Goal: Task Accomplishment & Management: Complete application form

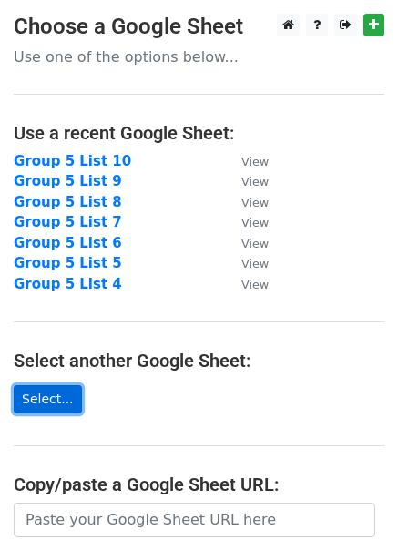
click at [47, 391] on link "Select..." at bounding box center [48, 399] width 68 height 28
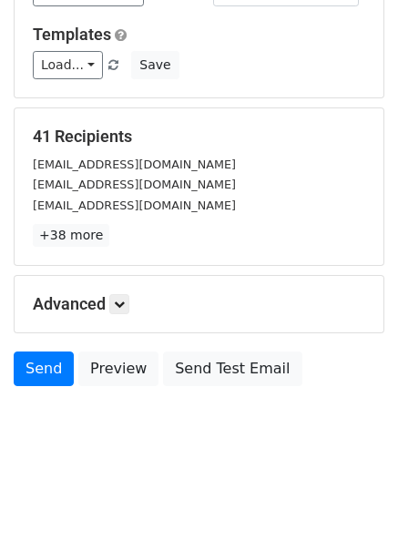
scroll to position [167, 0]
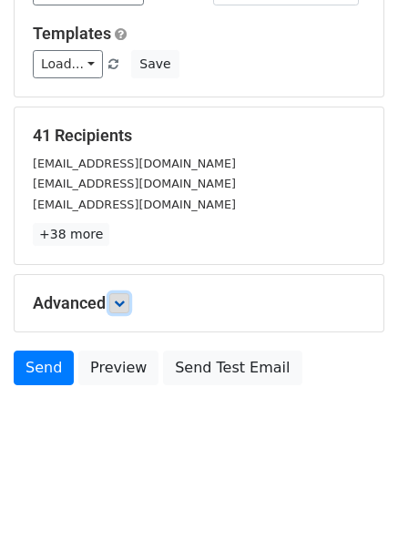
click at [124, 306] on icon at bounding box center [119, 303] width 11 height 11
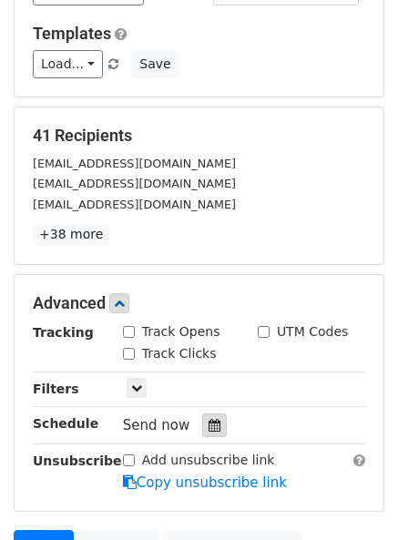
click at [208, 423] on icon at bounding box center [214, 425] width 12 height 13
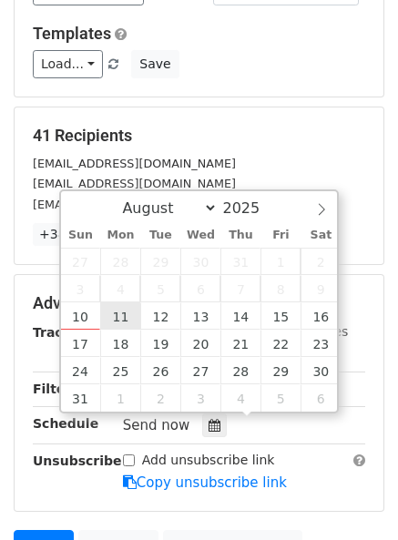
type input "2025-08-11 12:00"
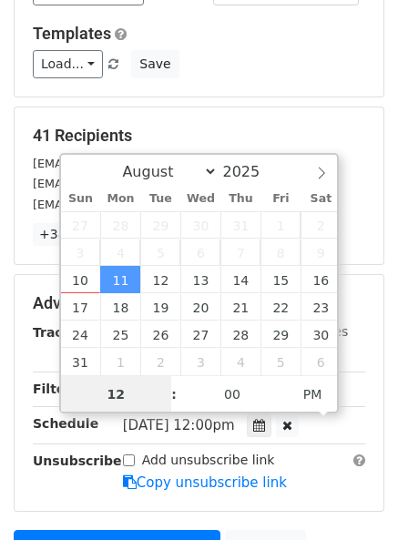
scroll to position [1, 0]
type input "06"
type input "2025-08-11 18:00"
click at [168, 388] on span at bounding box center [164, 384] width 13 height 18
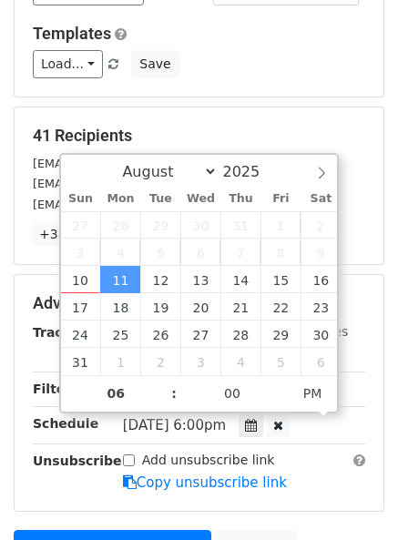
click at [391, 443] on main "New Campaign Daily emails left: 50 Google Sheet: Group 5 List 11 Variables Copy…" at bounding box center [199, 231] width 398 height 771
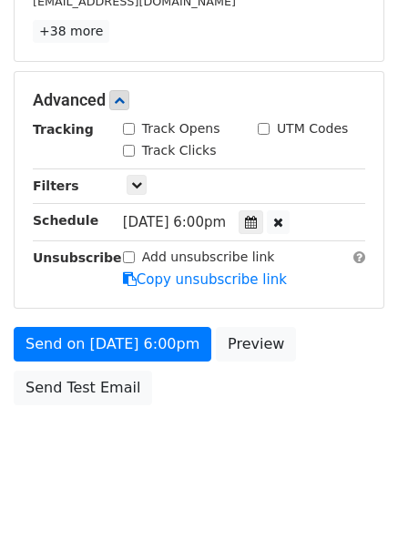
scroll to position [389, 0]
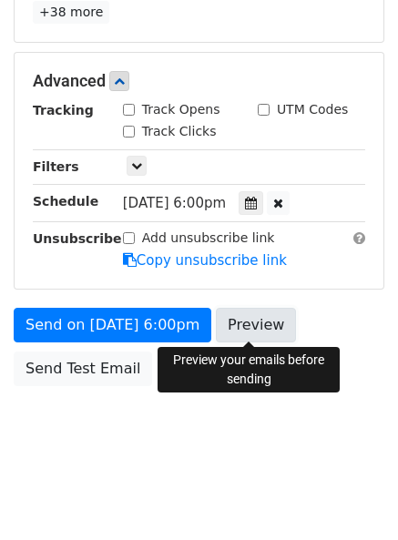
click at [248, 328] on link "Preview" at bounding box center [256, 325] width 80 height 35
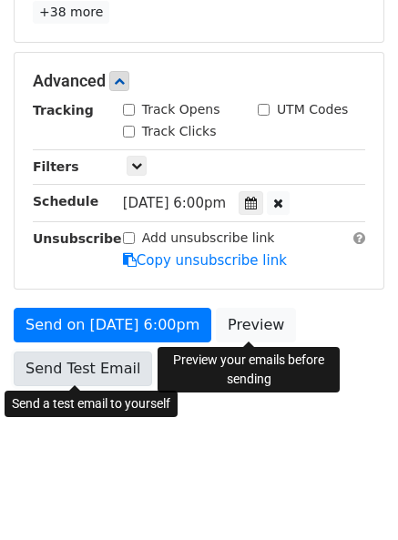
click at [51, 367] on link "Send Test Email" at bounding box center [83, 368] width 138 height 35
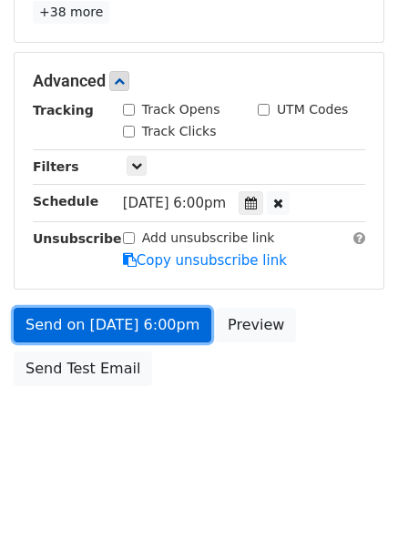
click at [67, 321] on link "Send on Aug 11 at 6:00pm" at bounding box center [112, 325] width 197 height 35
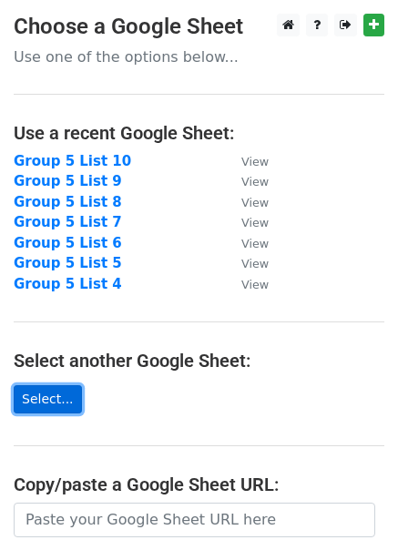
click at [29, 393] on link "Select..." at bounding box center [48, 399] width 68 height 28
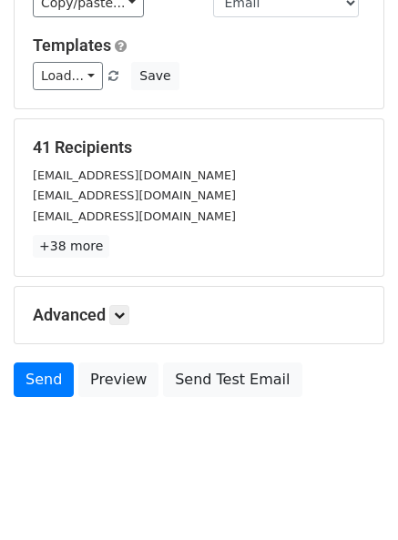
scroll to position [167, 0]
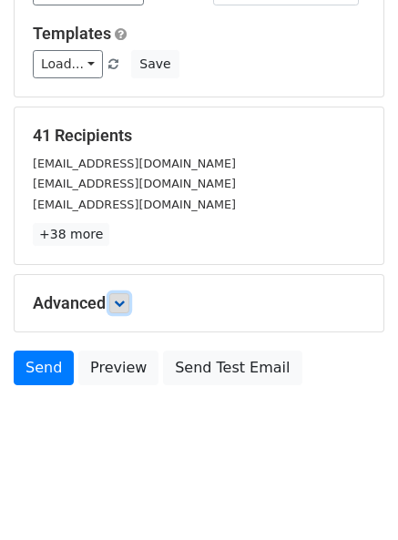
click at [122, 298] on icon at bounding box center [119, 303] width 11 height 11
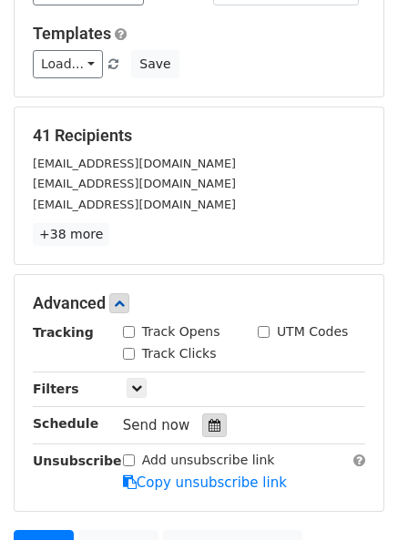
click at [208, 430] on icon at bounding box center [214, 425] width 12 height 13
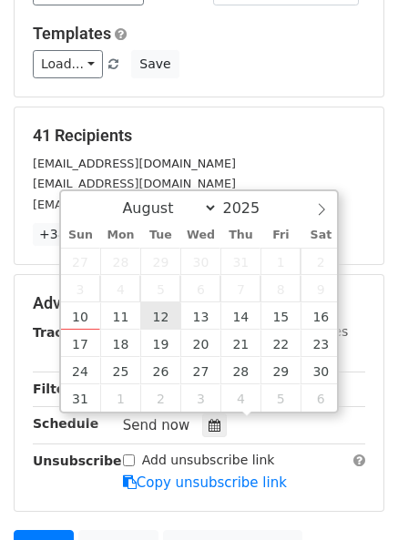
type input "2025-08-12 12:00"
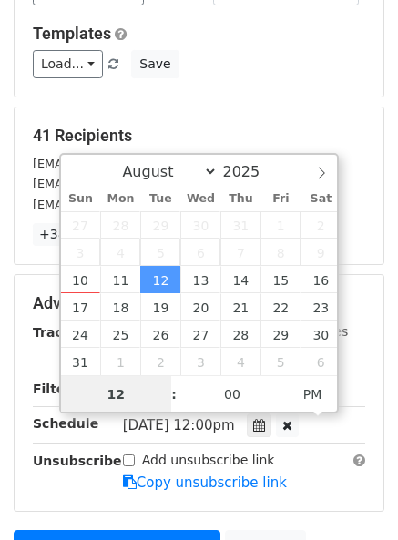
scroll to position [1, 0]
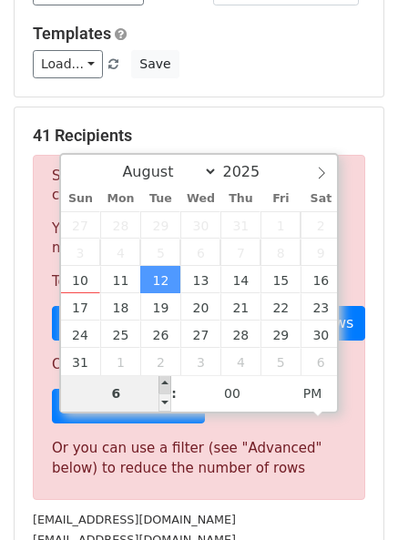
type input "06"
type input "2025-08-12 18:00"
click at [164, 380] on span at bounding box center [164, 384] width 13 height 18
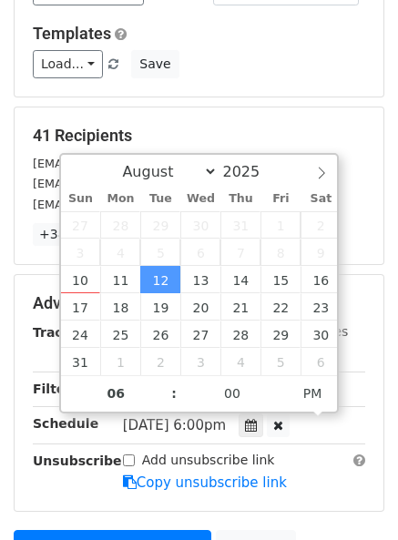
click at [389, 445] on main "New Campaign Daily emails left: 50 Google Sheet: Group 5 List 12 Variables Copy…" at bounding box center [199, 231] width 398 height 771
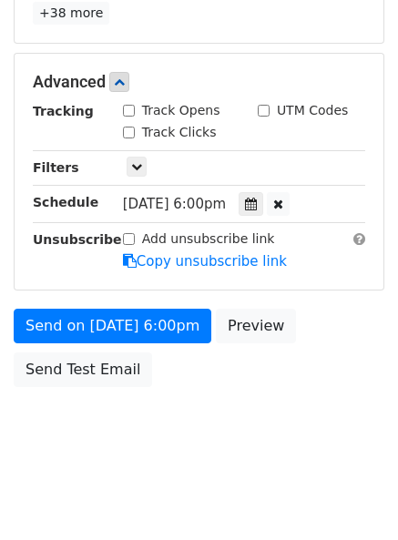
scroll to position [389, 0]
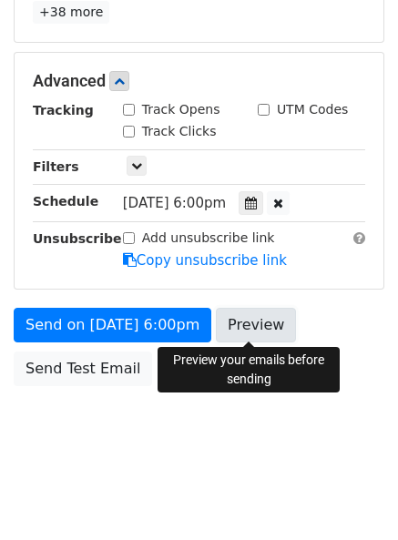
click at [233, 330] on link "Preview" at bounding box center [256, 325] width 80 height 35
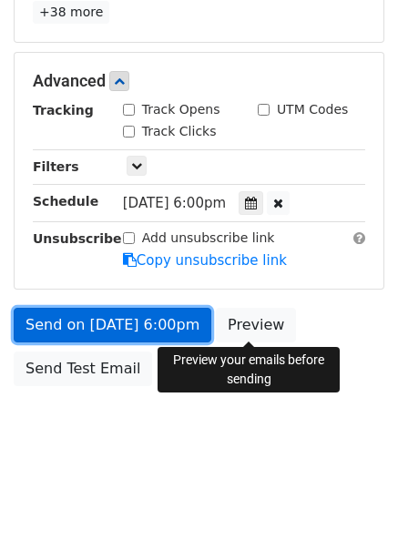
click at [48, 316] on link "Send on Aug 12 at 6:00pm" at bounding box center [112, 325] width 197 height 35
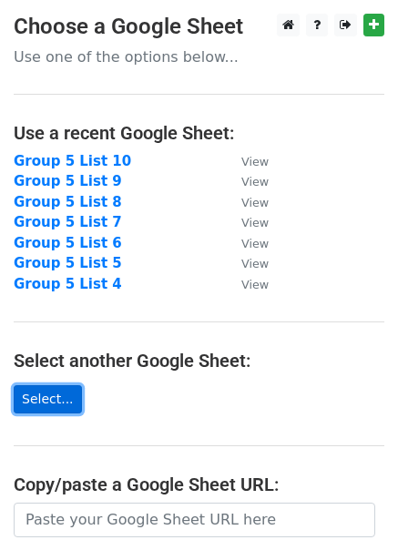
click at [31, 399] on link "Select..." at bounding box center [48, 399] width 68 height 28
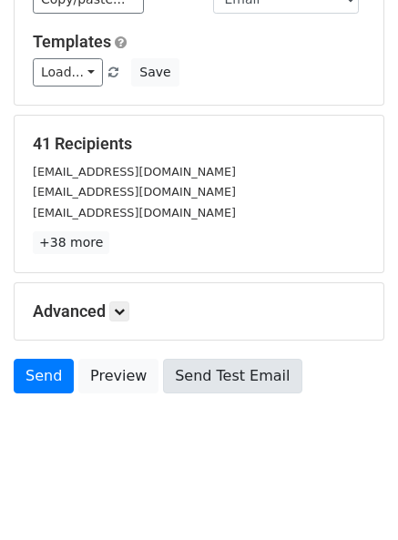
scroll to position [167, 0]
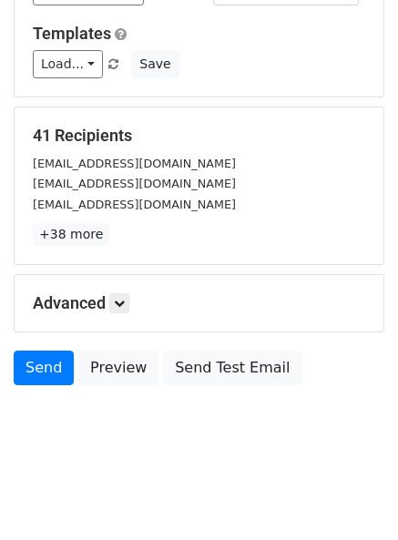
click at [119, 315] on div "Advanced Tracking Track Opens UTM Codes Track Clicks Filters Only include sprea…" at bounding box center [199, 303] width 368 height 56
click at [126, 309] on link at bounding box center [119, 303] width 20 height 20
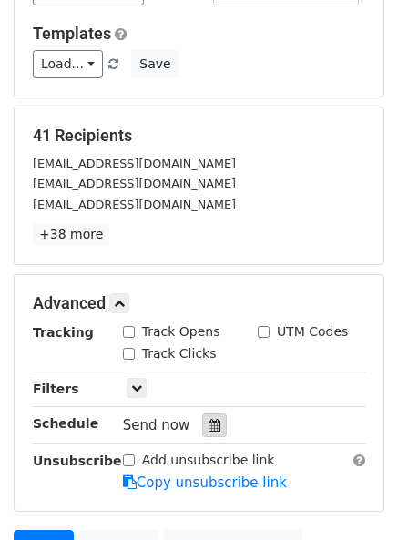
click at [208, 421] on icon at bounding box center [214, 425] width 12 height 13
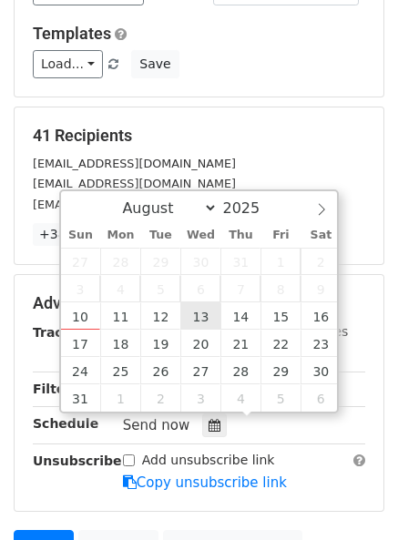
type input "2025-08-13 12:00"
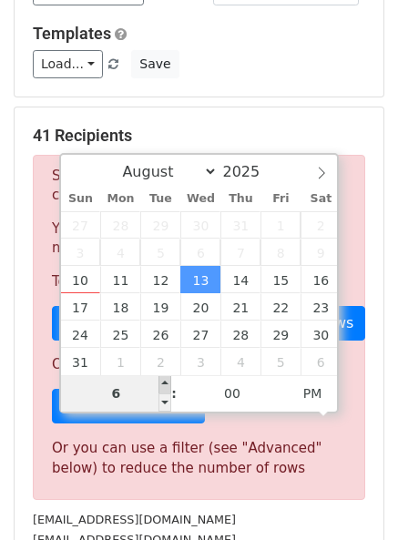
type input "06"
type input "2025-08-13 18:00"
click at [160, 382] on span at bounding box center [164, 384] width 13 height 18
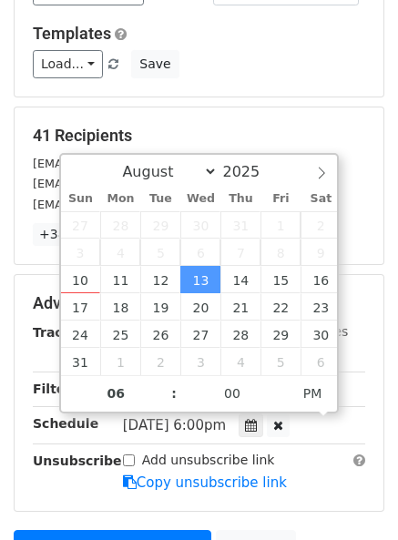
click at [396, 436] on main "New Campaign Daily emails left: 50 Google Sheet: Group 5 List 13 Variables Copy…" at bounding box center [199, 231] width 398 height 771
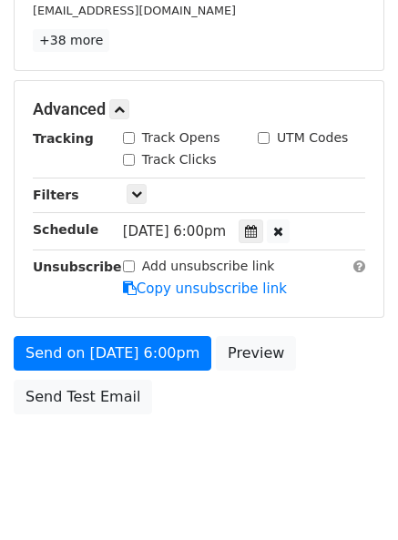
scroll to position [389, 0]
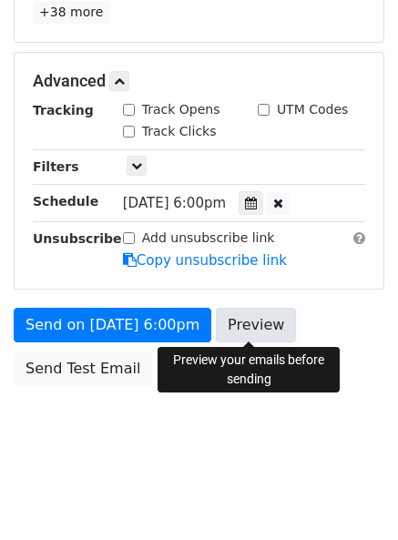
click at [247, 326] on link "Preview" at bounding box center [256, 325] width 80 height 35
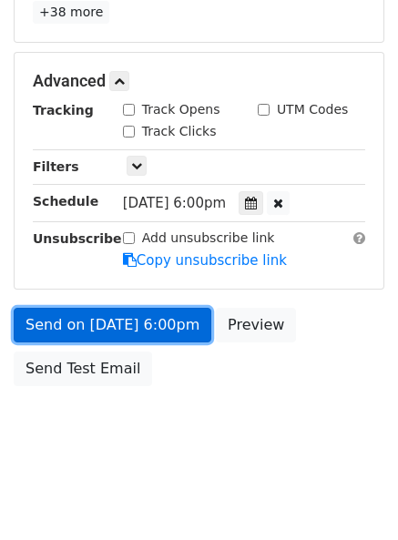
click at [77, 315] on link "Send on Aug 13 at 6:00pm" at bounding box center [112, 325] width 197 height 35
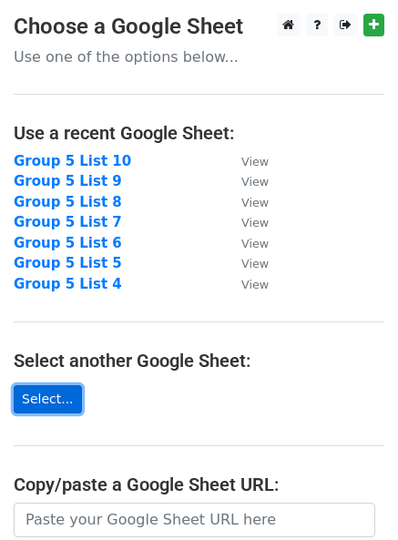
click at [34, 395] on link "Select..." at bounding box center [48, 399] width 68 height 28
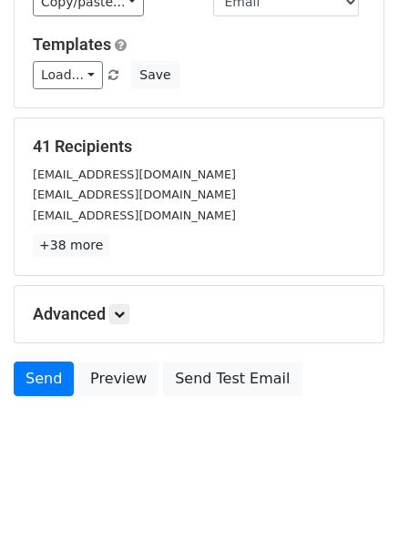
scroll to position [167, 0]
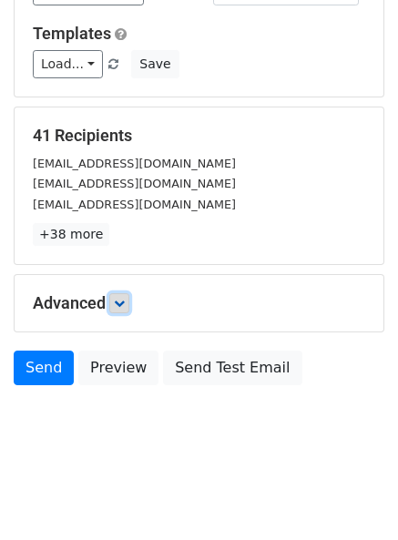
click at [120, 304] on icon at bounding box center [119, 303] width 11 height 11
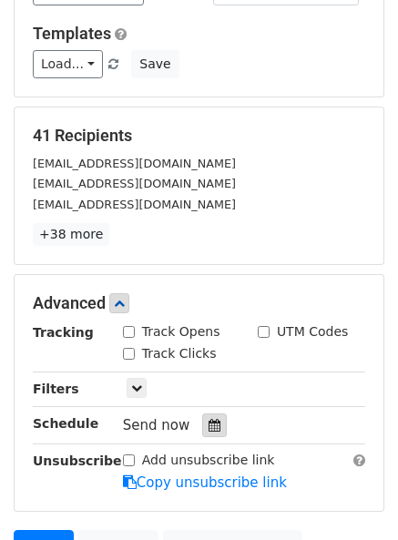
click at [202, 419] on div at bounding box center [214, 425] width 25 height 24
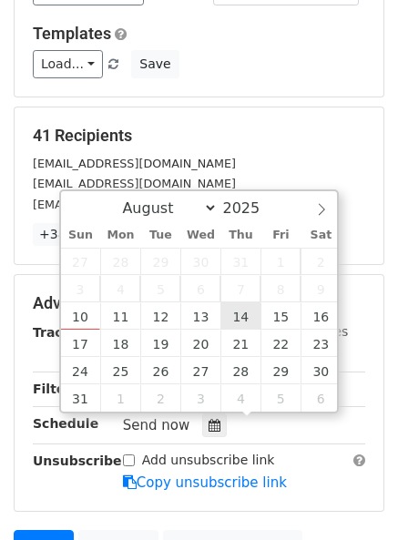
type input "2025-08-14 12:00"
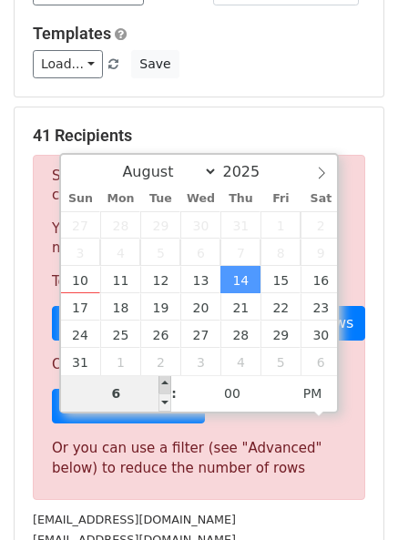
type input "06"
type input "2025-08-14 18:00"
click at [161, 380] on span at bounding box center [164, 384] width 13 height 18
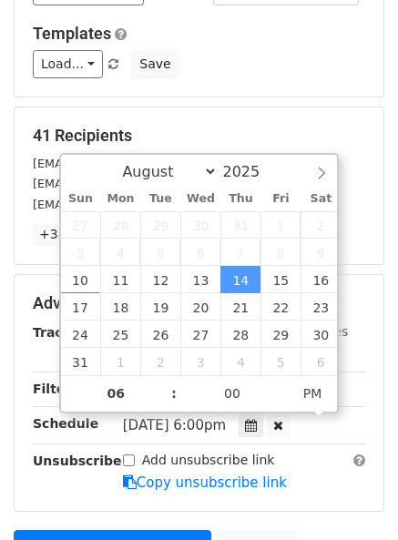
click at [392, 443] on main "New Campaign Daily emails left: 50 Google Sheet: Group 5 List 14 Variables Copy…" at bounding box center [199, 231] width 398 height 771
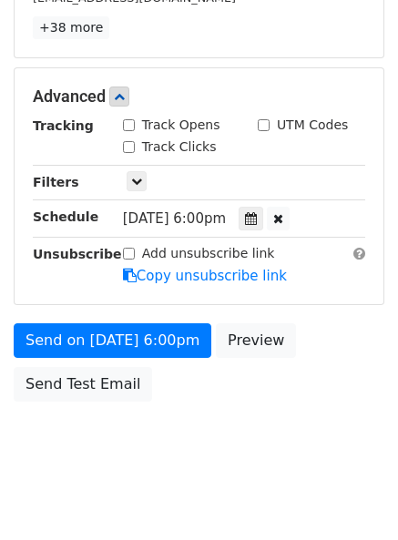
scroll to position [389, 0]
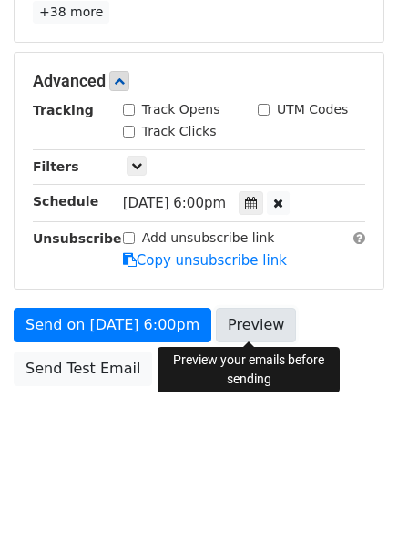
click at [240, 326] on link "Preview" at bounding box center [256, 325] width 80 height 35
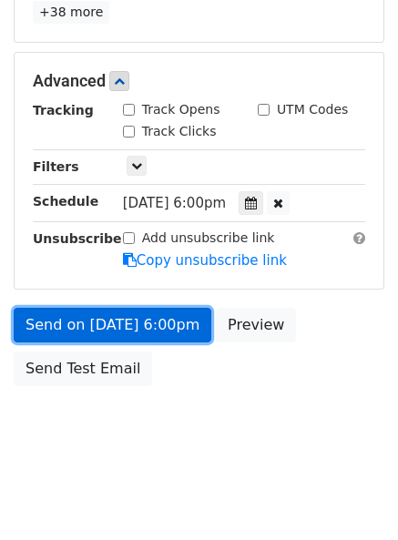
click at [54, 326] on link "Send on Aug 14 at 6:00pm" at bounding box center [112, 325] width 197 height 35
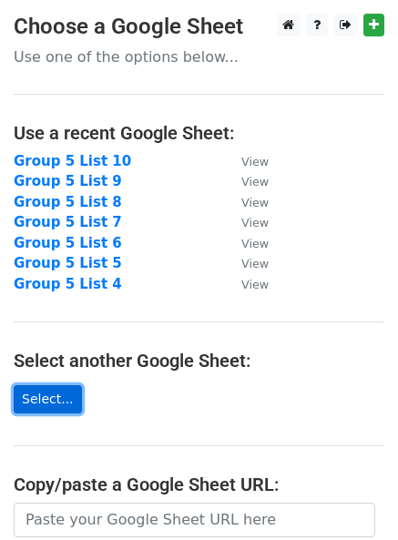
click at [54, 401] on link "Select..." at bounding box center [48, 399] width 68 height 28
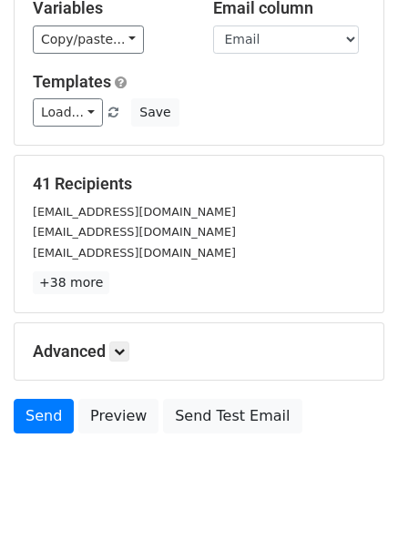
scroll to position [167, 0]
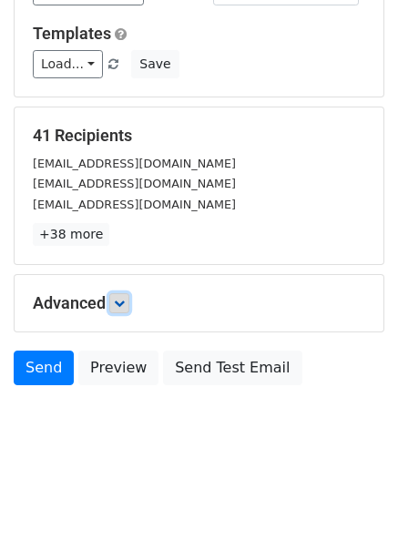
click at [124, 307] on icon at bounding box center [119, 303] width 11 height 11
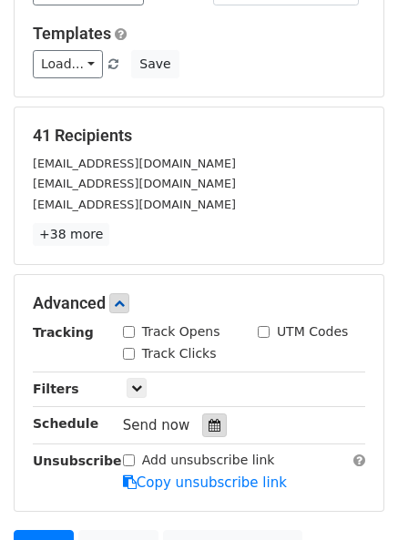
click at [204, 418] on div at bounding box center [214, 425] width 25 height 24
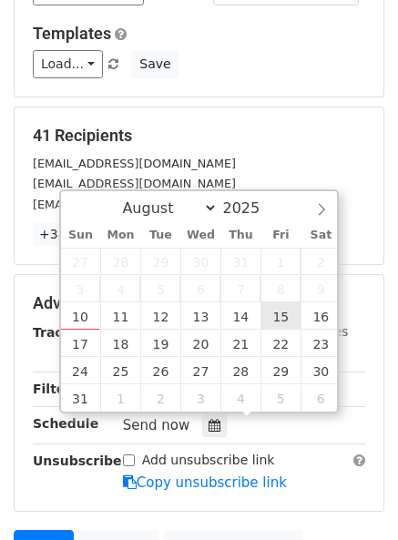
type input "[DATE] 12:00"
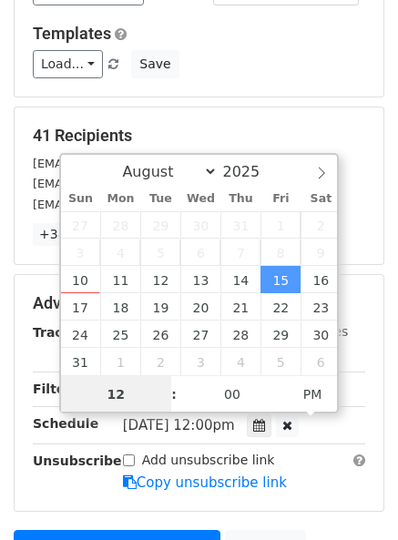
scroll to position [1, 0]
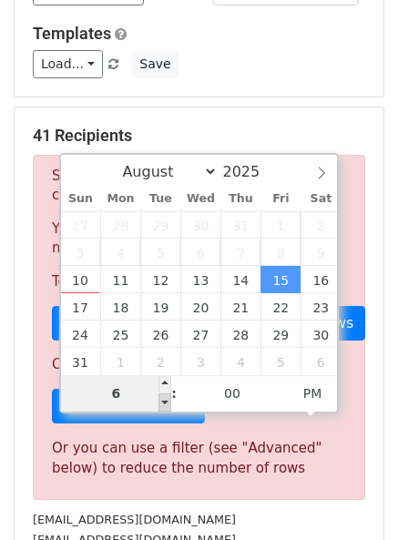
type input "06"
type input "[DATE] 18:00"
click at [160, 398] on span at bounding box center [164, 402] width 13 height 18
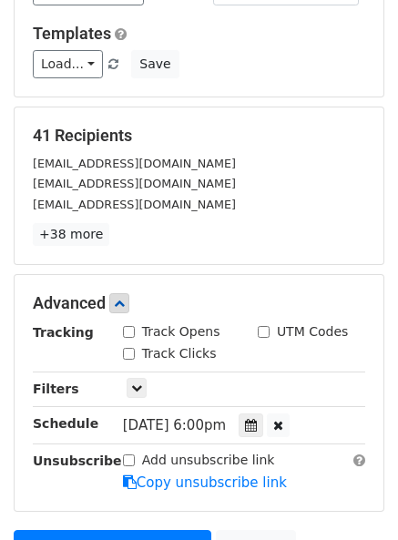
click at [386, 442] on main "New Campaign Daily emails left: 50 Google Sheet: Group 5 List 15 Variables Copy…" at bounding box center [199, 231] width 398 height 771
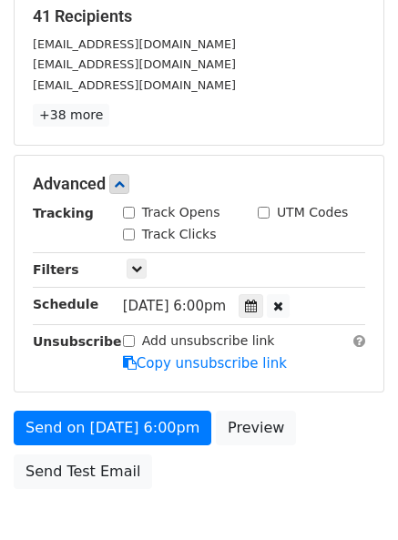
scroll to position [349, 0]
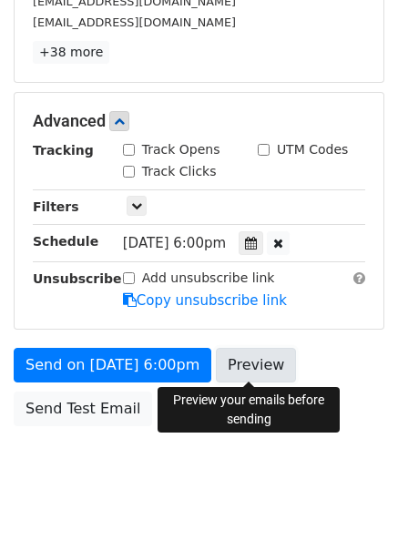
click at [243, 369] on link "Preview" at bounding box center [256, 365] width 80 height 35
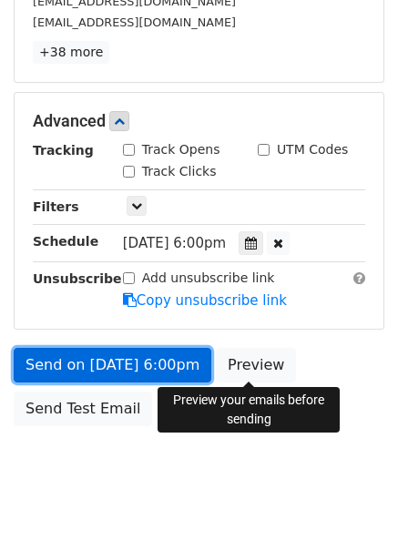
click at [66, 353] on link "Send on [DATE] 6:00pm" at bounding box center [112, 365] width 197 height 35
